Goal: Task Accomplishment & Management: Manage account settings

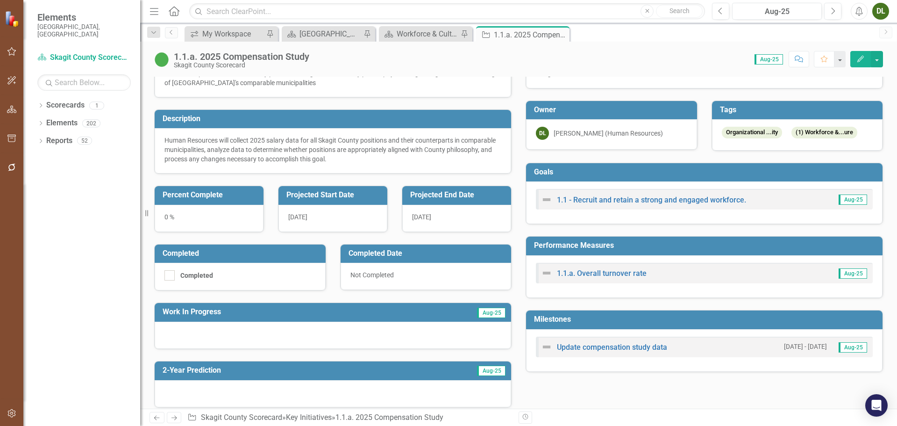
scroll to position [93, 0]
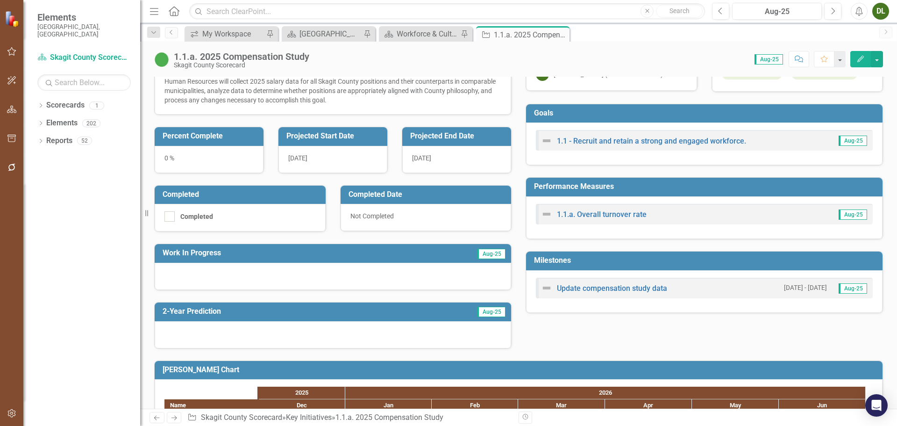
click at [405, 279] on div at bounding box center [333, 276] width 357 height 27
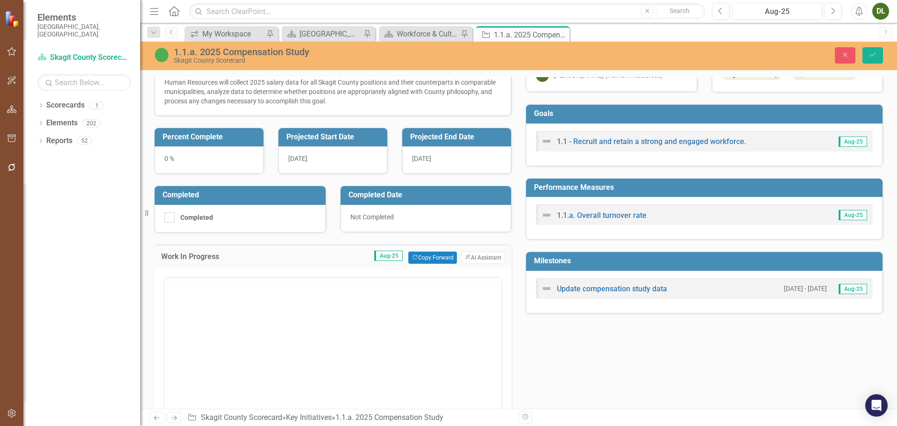
scroll to position [0, 0]
click at [305, 310] on p "Rich Text Area. Press ALT-0 for help." at bounding box center [333, 306] width 332 height 11
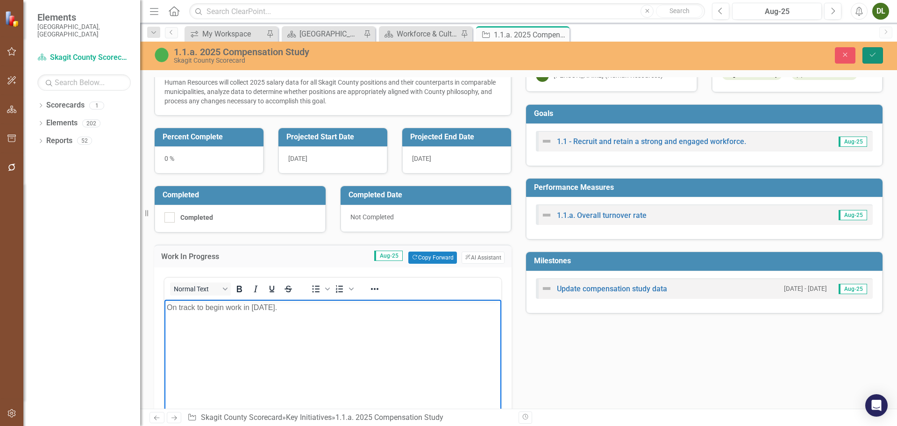
click at [878, 60] on button "Save" at bounding box center [873, 55] width 21 height 16
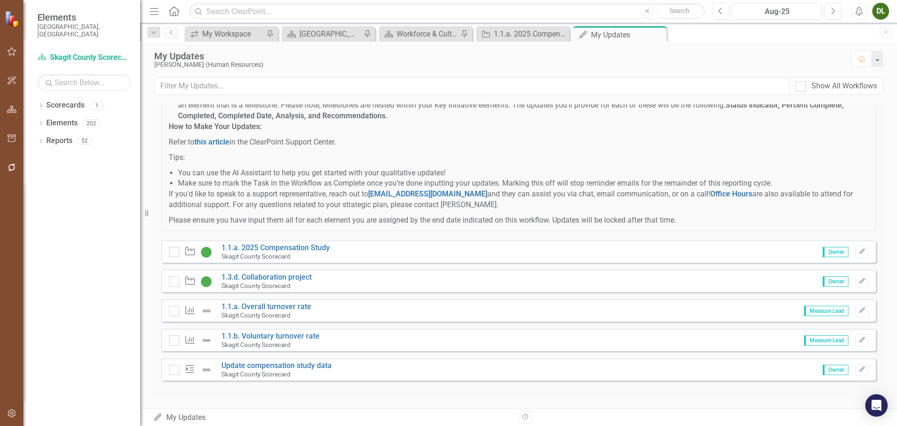
scroll to position [122, 0]
click at [168, 252] on div "Key Initiative 1.1.a. 2025 Compensation Study Skagit County Scorecard Owner Edit" at bounding box center [518, 251] width 715 height 22
click at [172, 251] on input "checkbox" at bounding box center [172, 250] width 6 height 6
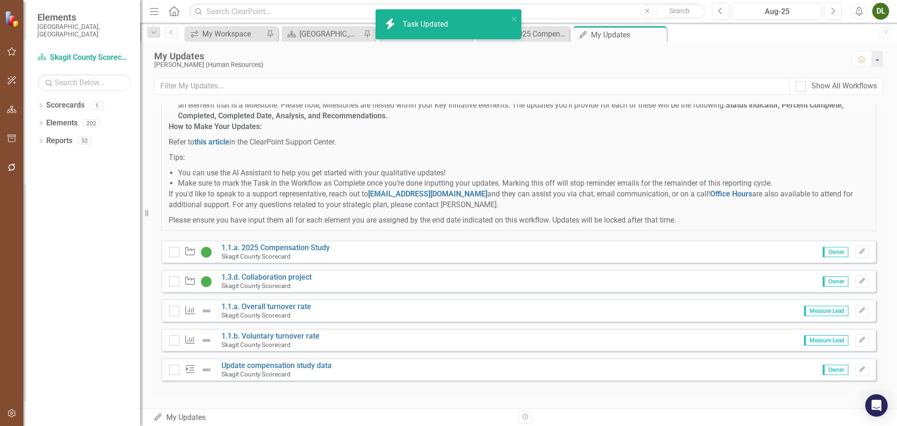
checkbox input "true"
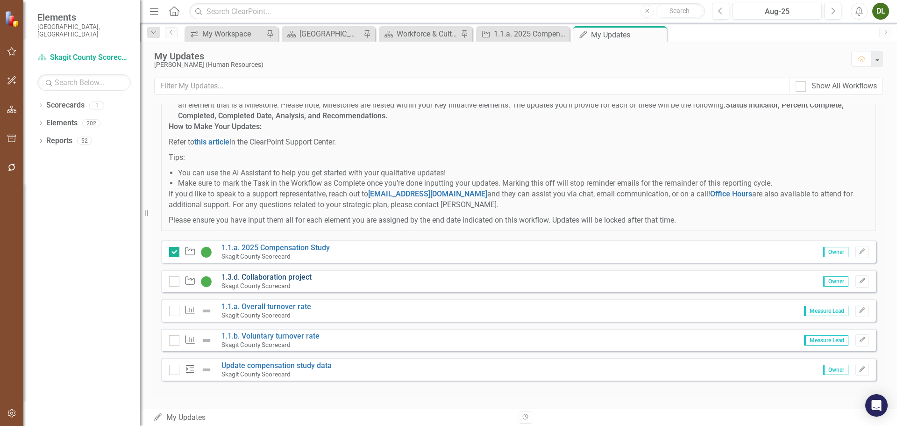
click at [275, 278] on link "1.3.d. Collaboration project" at bounding box center [267, 276] width 90 height 9
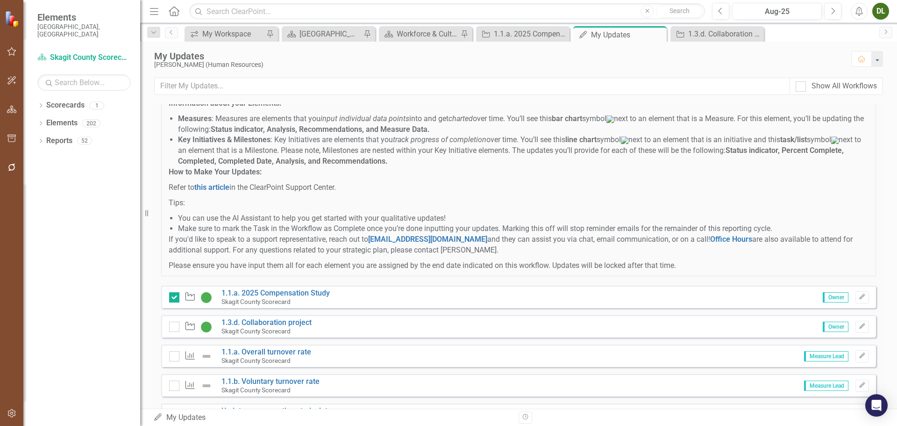
scroll to position [122, 0]
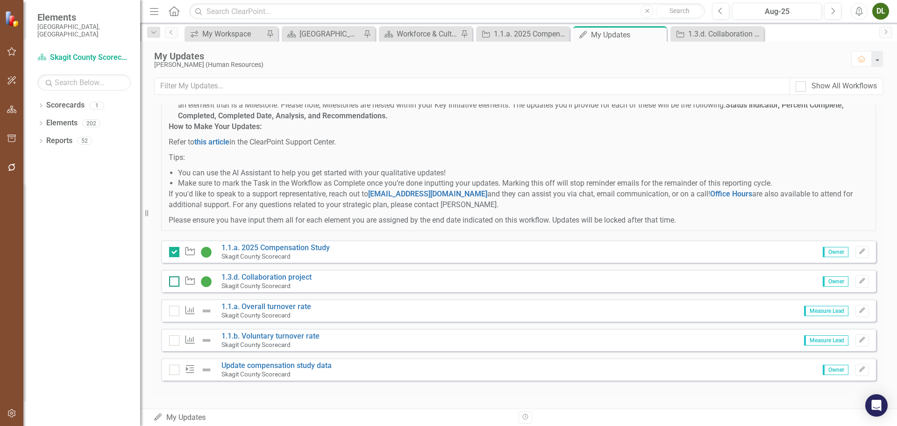
click at [173, 283] on div at bounding box center [174, 281] width 10 height 10
click at [173, 282] on input "checkbox" at bounding box center [172, 279] width 6 height 6
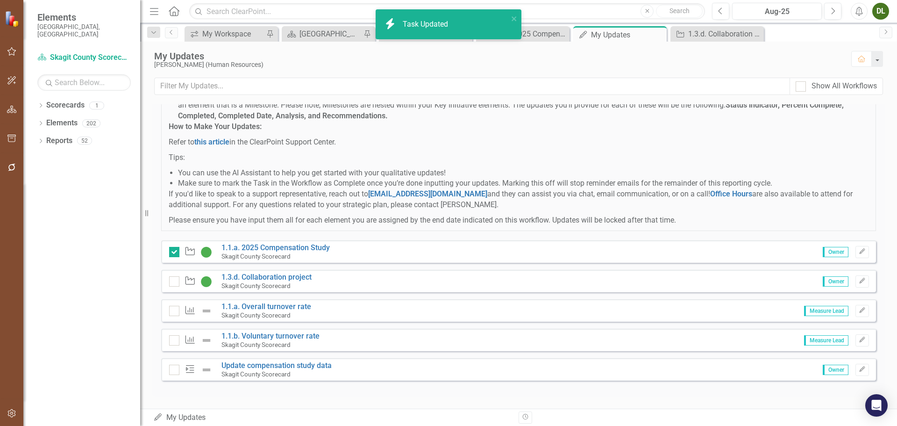
checkbox input "true"
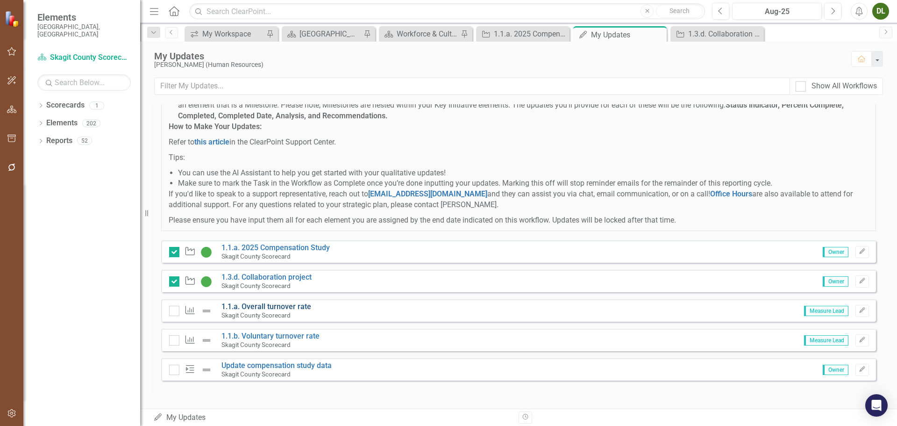
click at [289, 307] on link "1.1.a. Overall turnover rate" at bounding box center [267, 306] width 90 height 9
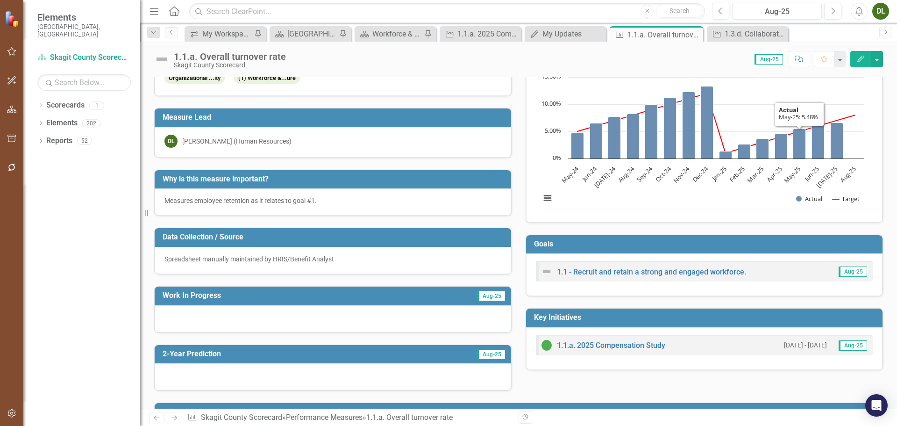
scroll to position [47, 0]
